Goal: Information Seeking & Learning: Learn about a topic

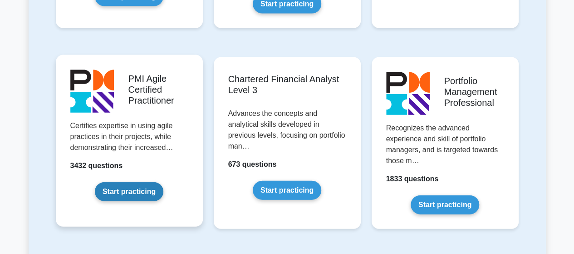
click at [136, 182] on link "Start practicing" at bounding box center [129, 191] width 69 height 19
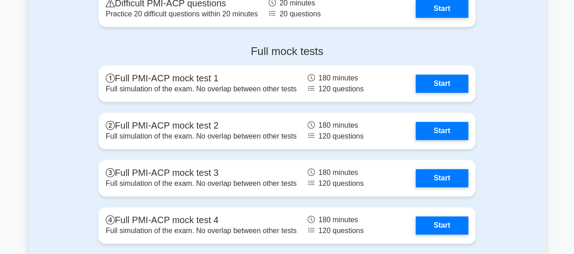
scroll to position [2179, 0]
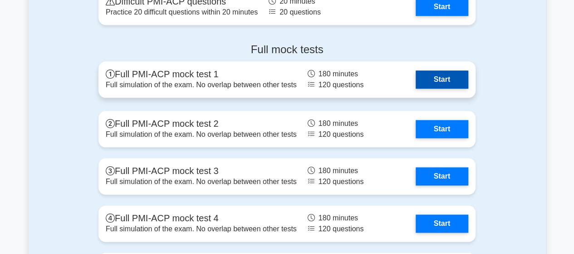
click at [449, 70] on link "Start" at bounding box center [442, 79] width 53 height 18
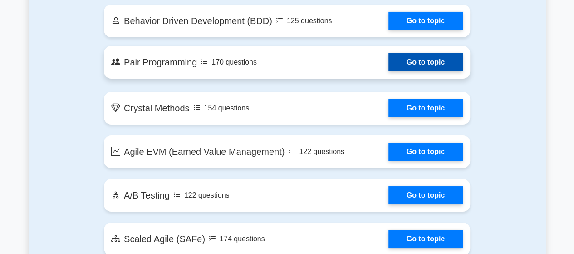
scroll to position [1634, 0]
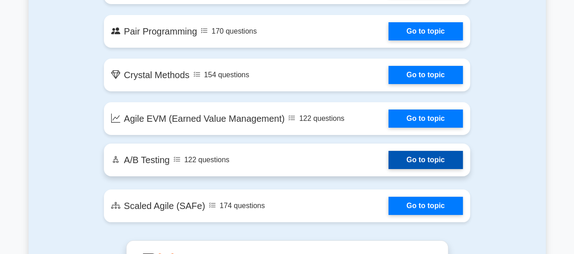
click at [428, 151] on link "Go to topic" at bounding box center [426, 160] width 74 height 18
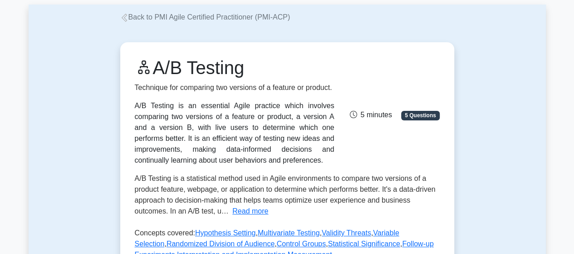
scroll to position [45, 0]
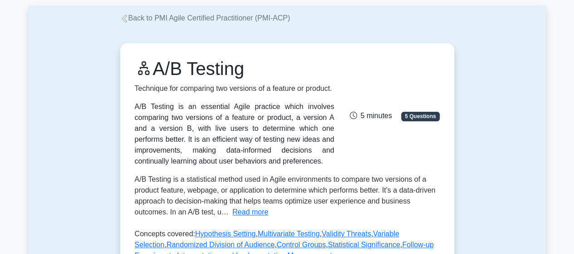
click at [256, 206] on span "A/B Testing is a statistical method used in Agile environments to compare two v…" at bounding box center [285, 195] width 301 height 40
click at [251, 212] on button "Read more" at bounding box center [250, 212] width 36 height 11
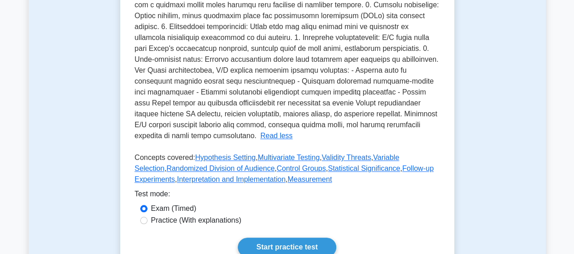
scroll to position [318, 0]
